Goal: Task Accomplishment & Management: Manage account settings

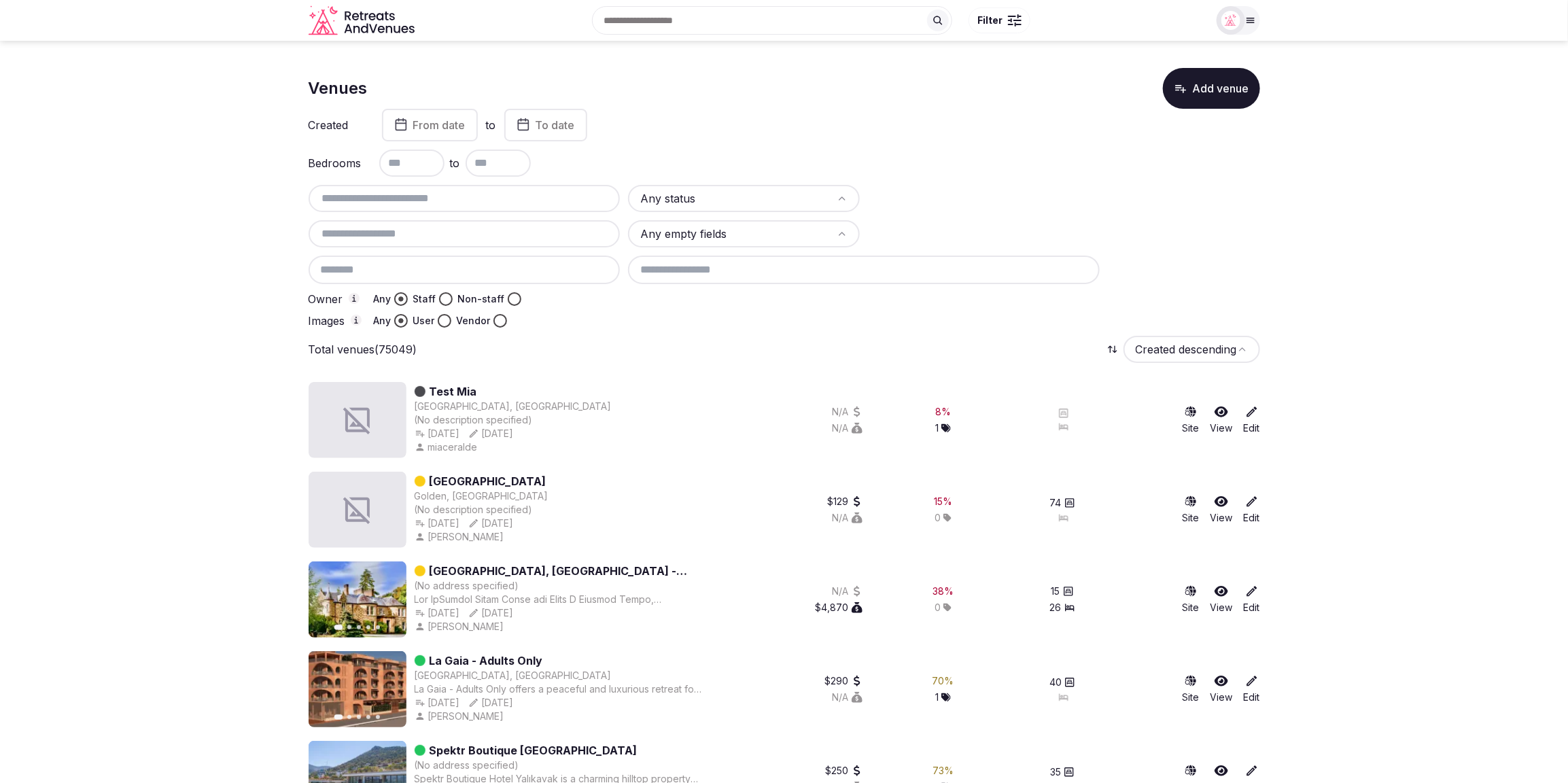
click at [721, 85] on div "Venues Add venue" at bounding box center [784, 88] width 951 height 41
click at [1252, 21] on icon at bounding box center [1251, 21] width 11 height 11
click at [1151, 196] on link "Log out" at bounding box center [1185, 197] width 125 height 22
click at [402, 201] on input "text" at bounding box center [464, 198] width 301 height 16
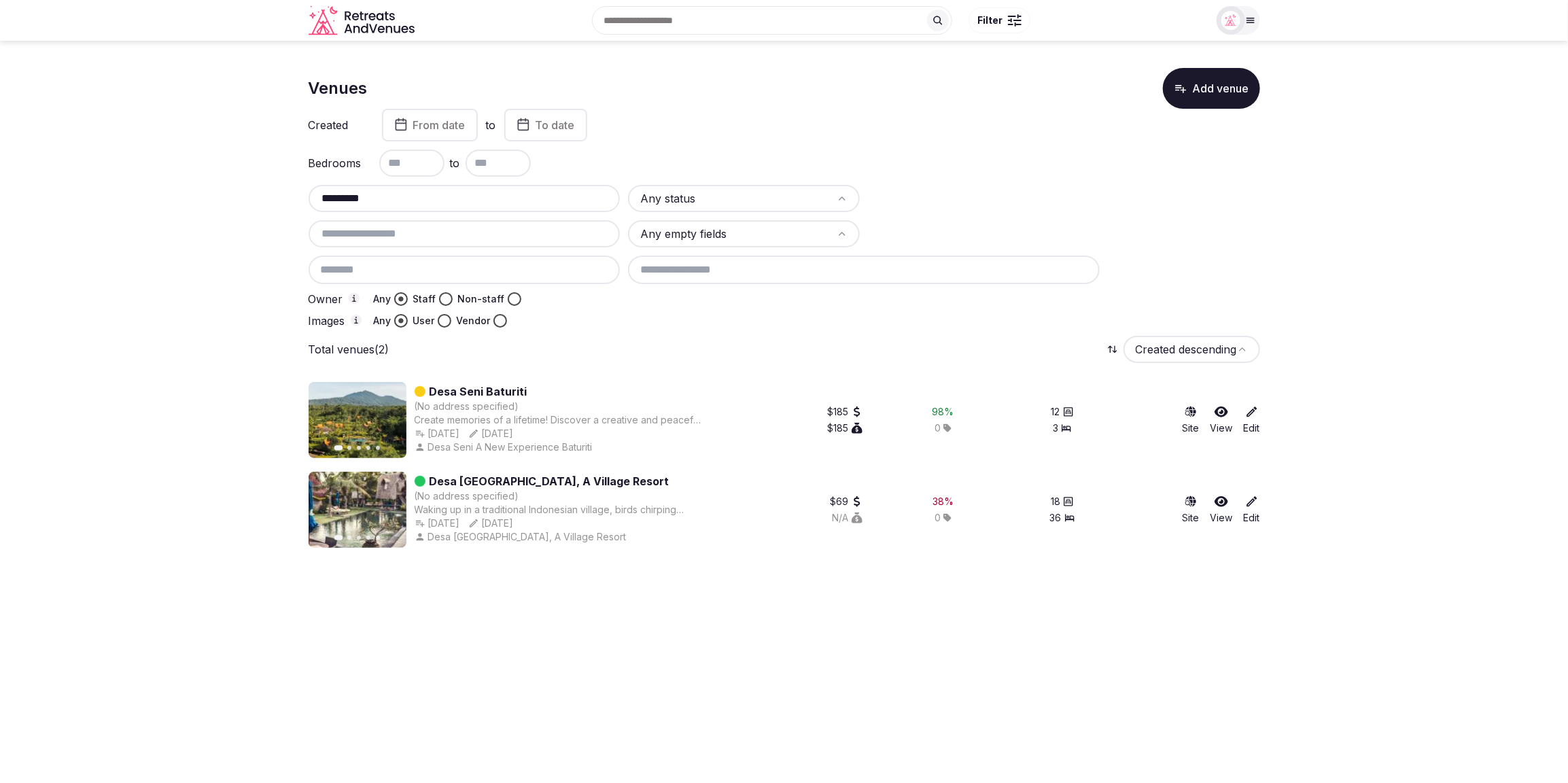
type input "*********"
click at [1248, 414] on icon at bounding box center [1252, 411] width 14 height 14
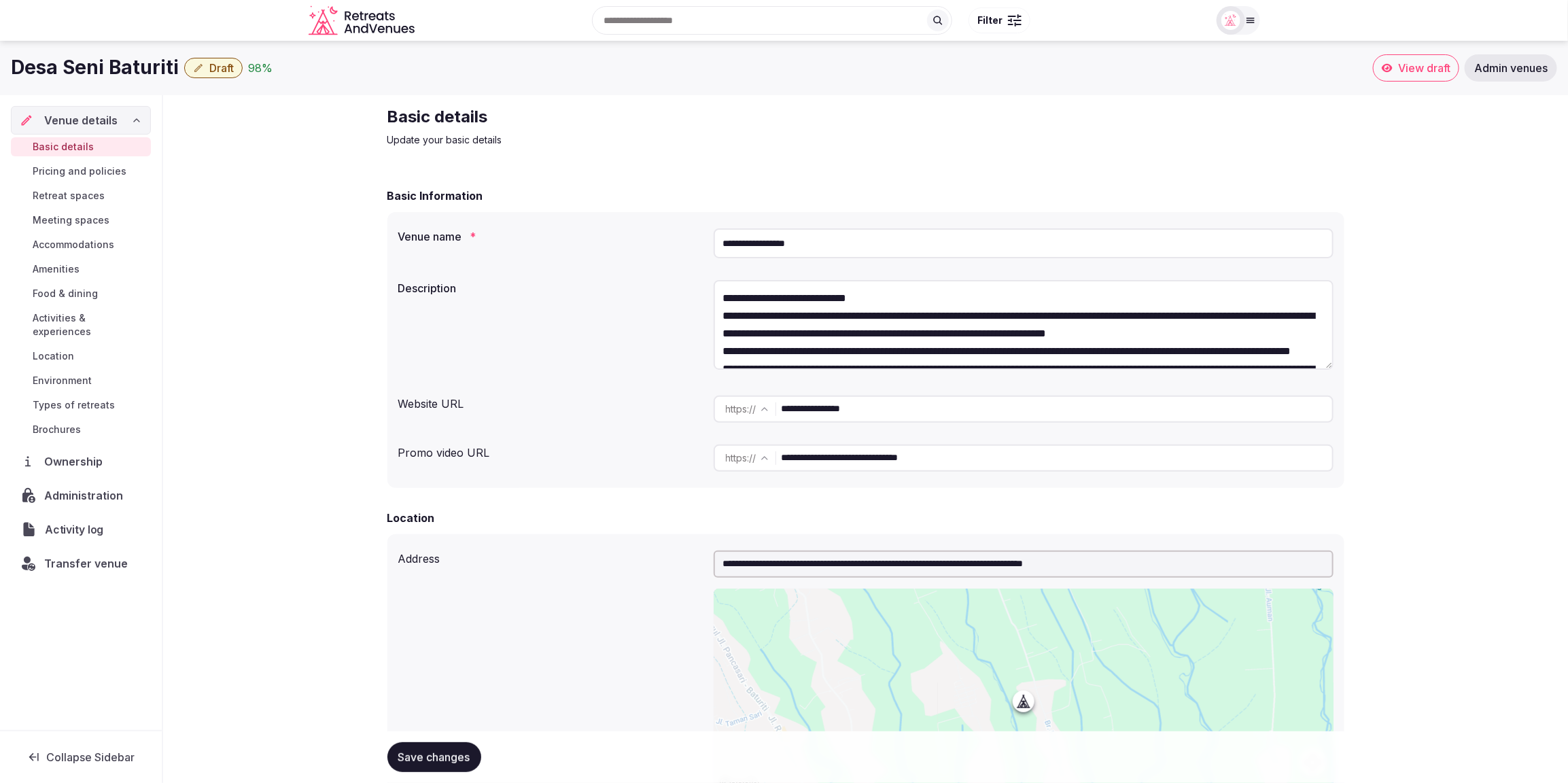
click at [65, 521] on span "Activity log" at bounding box center [76, 530] width 64 height 16
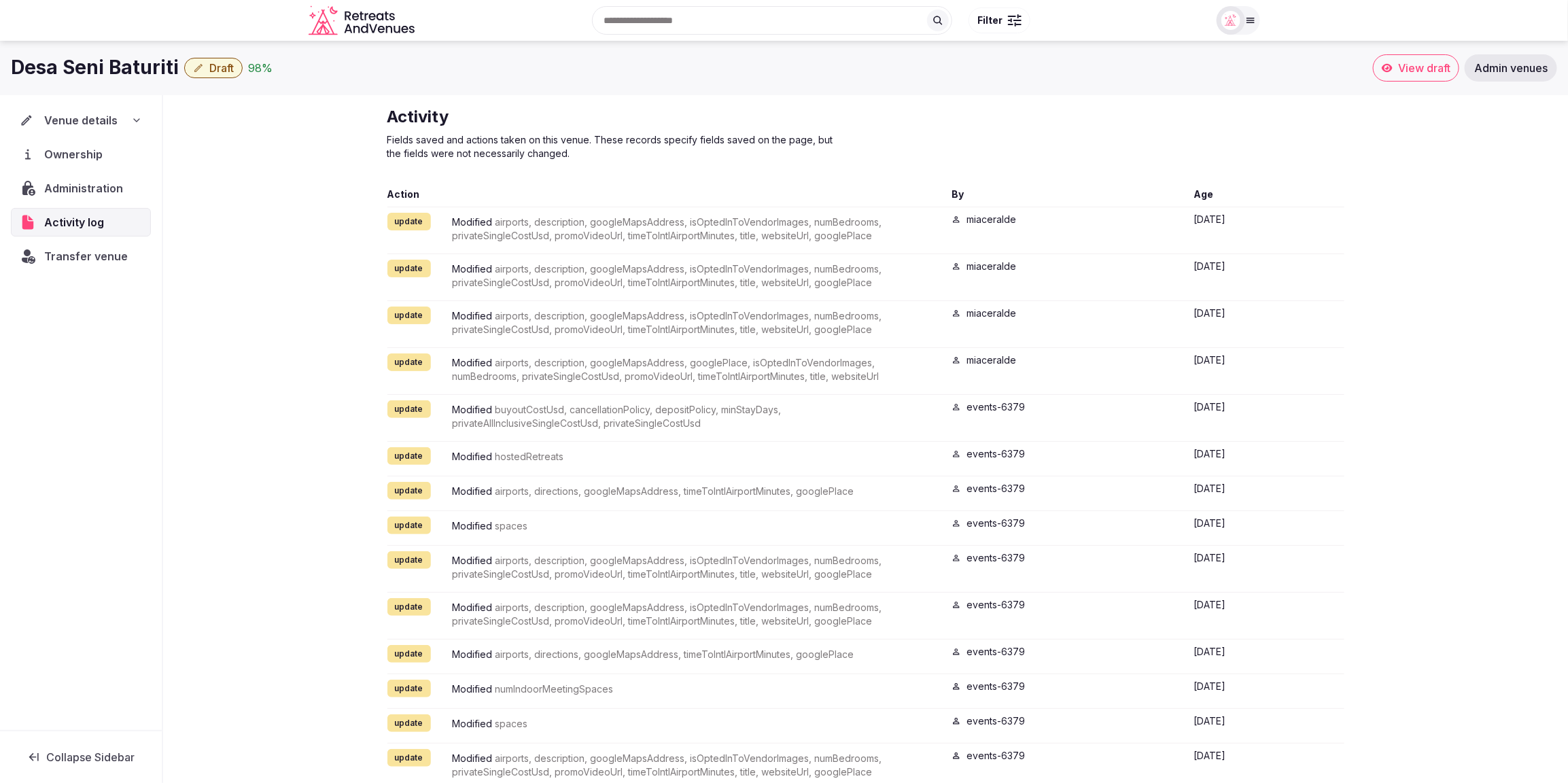
click at [133, 119] on icon at bounding box center [137, 121] width 11 height 11
